Goal: Information Seeking & Learning: Learn about a topic

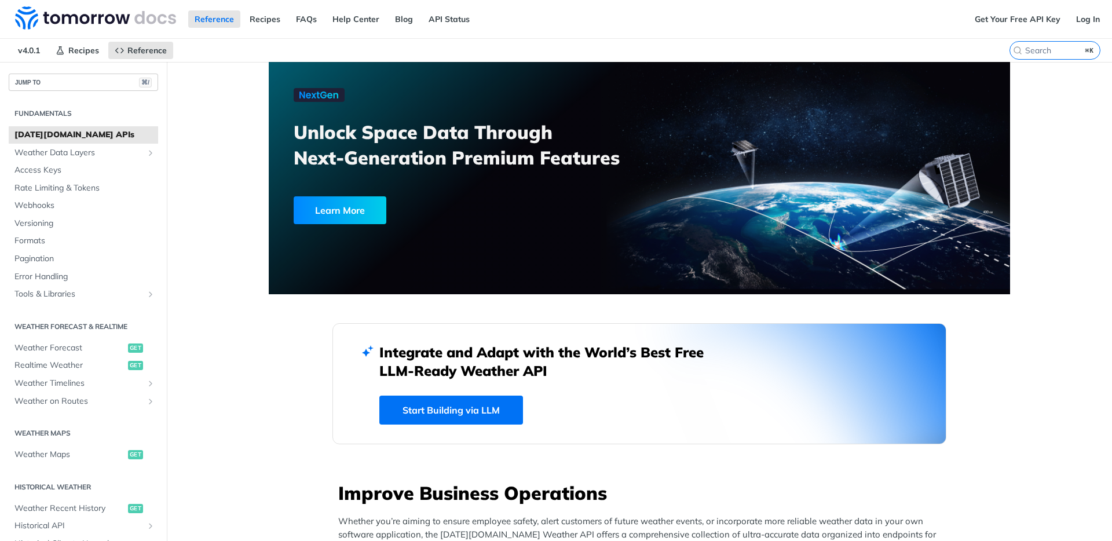
scroll to position [2, 0]
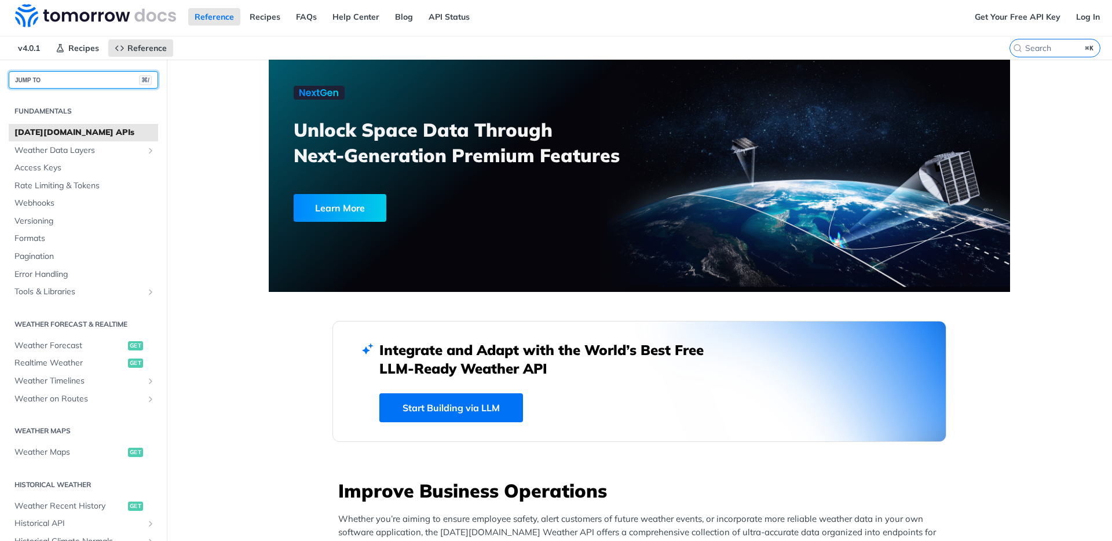
click at [79, 79] on button "JUMP TO ⌘/" at bounding box center [83, 79] width 149 height 17
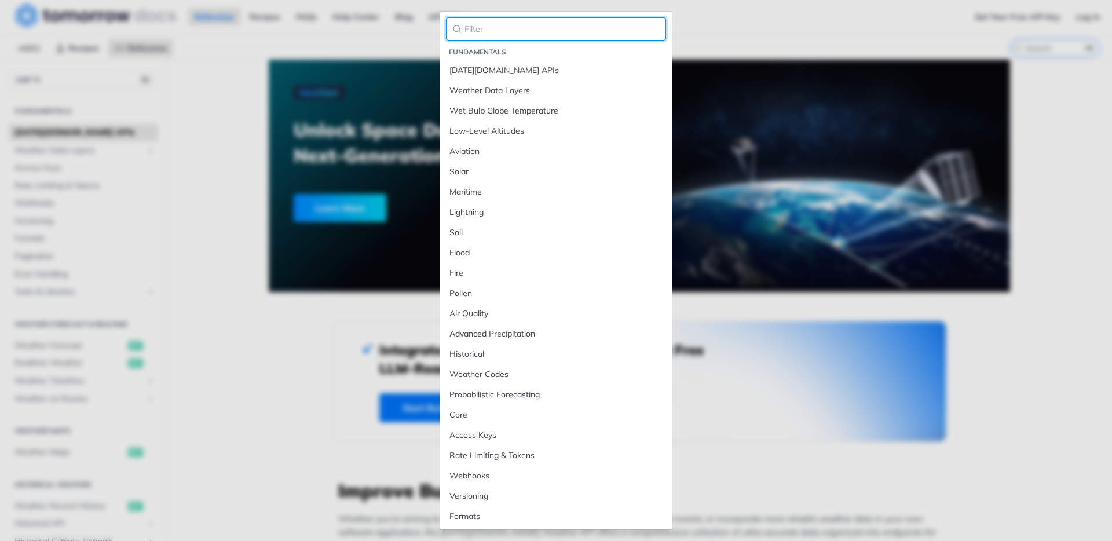
click at [489, 28] on input "search" at bounding box center [556, 28] width 220 height 23
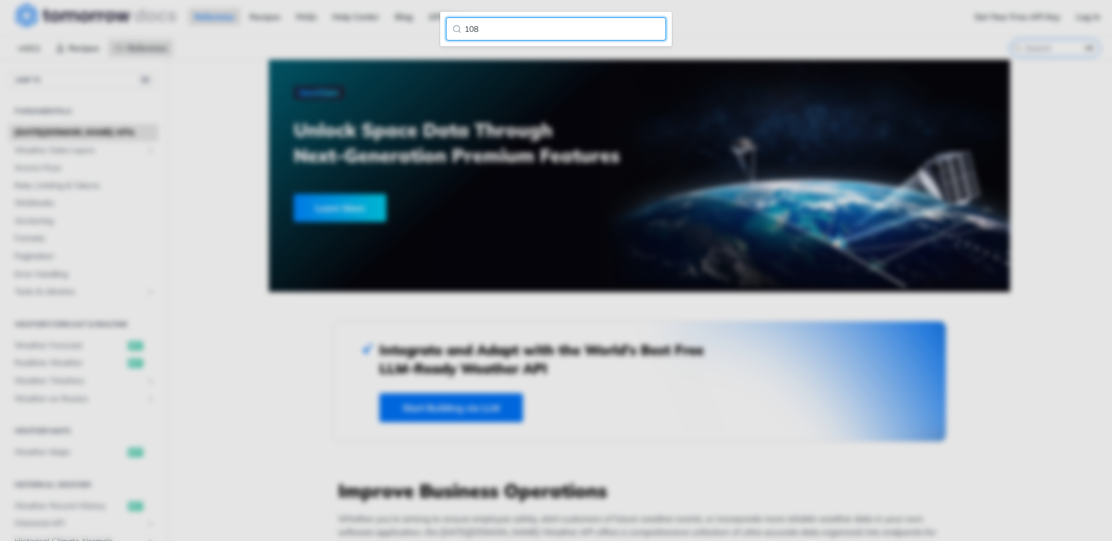
type input "108"
click at [534, 28] on input "108" at bounding box center [556, 28] width 220 height 23
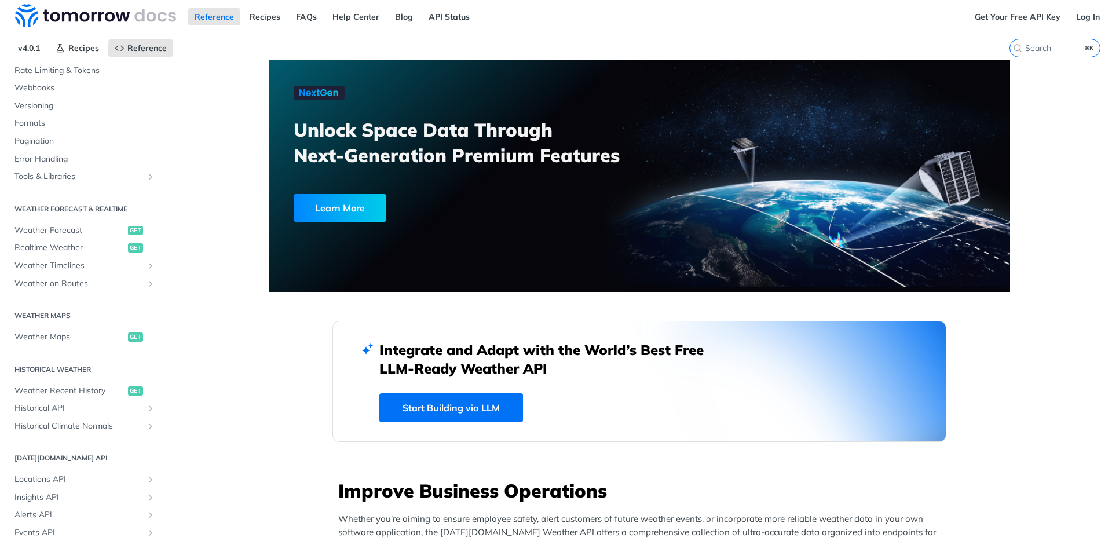
scroll to position [229, 0]
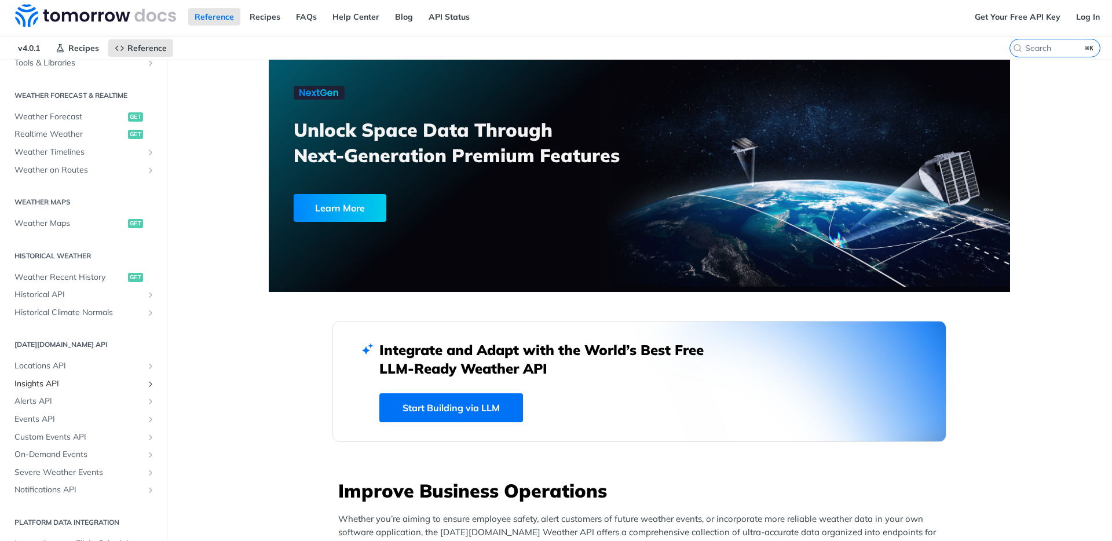
click at [54, 382] on span "Insights API" at bounding box center [78, 384] width 129 height 12
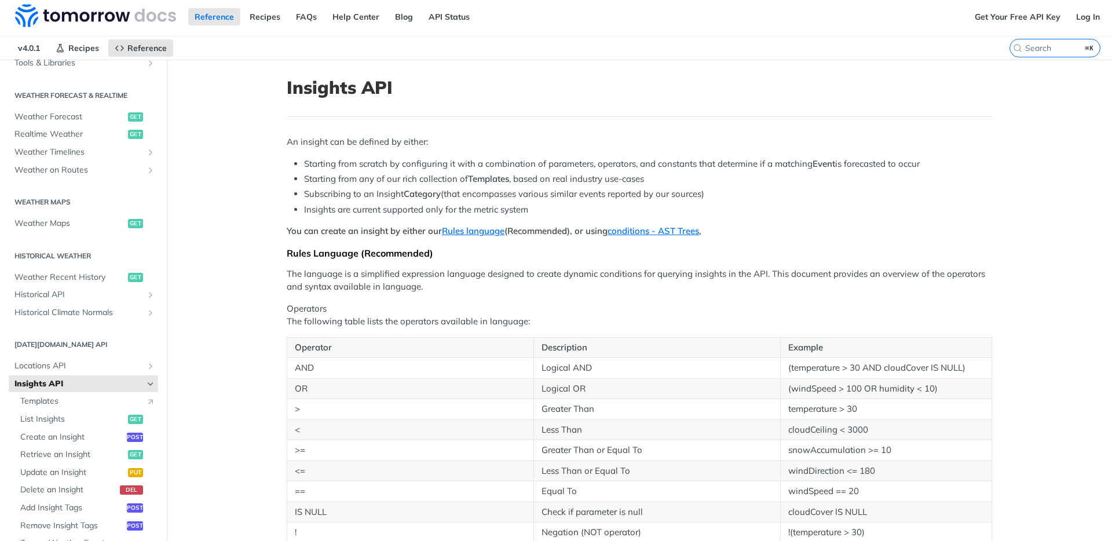
drag, startPoint x: 225, startPoint y: 199, endPoint x: 244, endPoint y: 196, distance: 19.4
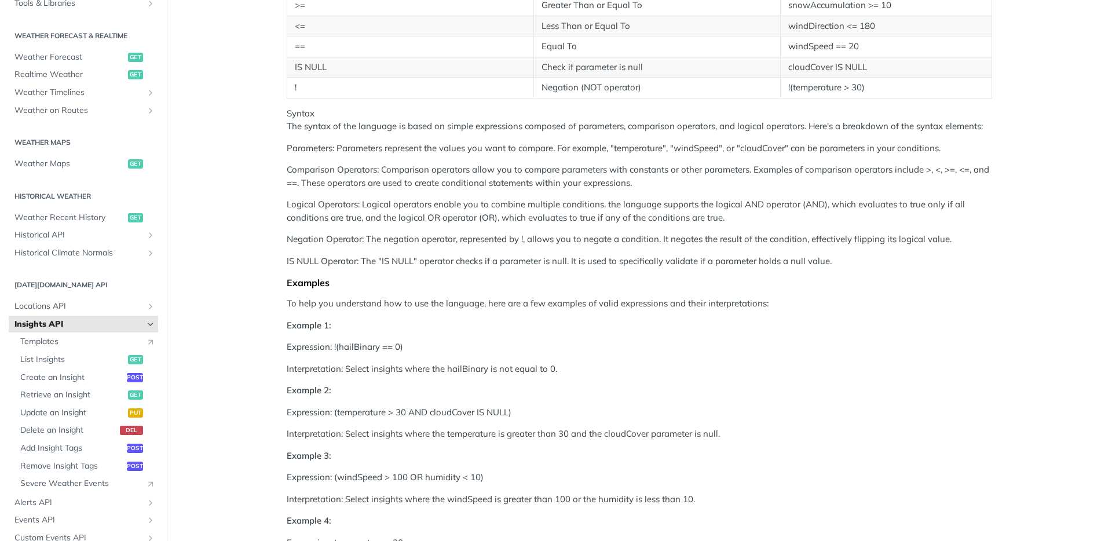
scroll to position [449, 0]
